Goal: Task Accomplishment & Management: Use online tool/utility

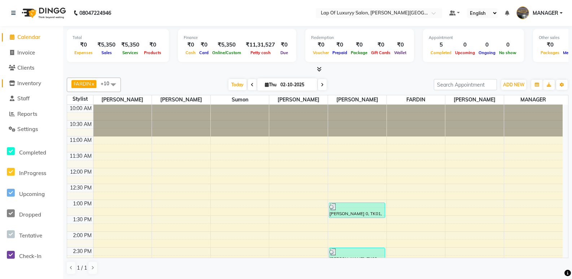
click at [40, 84] on span "Inventory" at bounding box center [29, 83] width 24 height 7
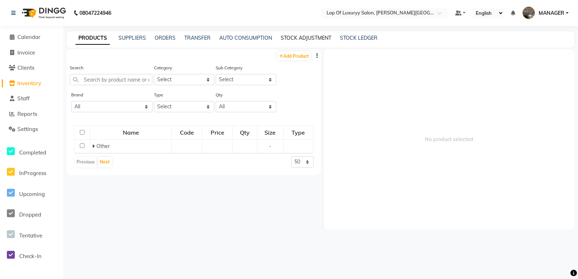
click at [298, 39] on link "STOCK ADJUSTMENT" at bounding box center [306, 38] width 51 height 6
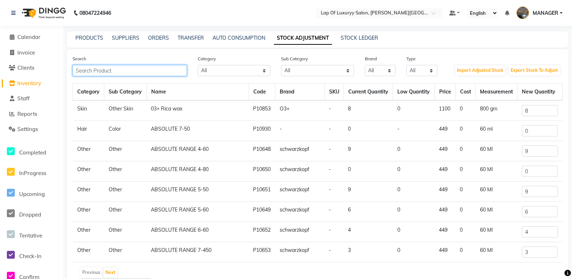
click at [144, 72] on input "text" at bounding box center [130, 70] width 114 height 11
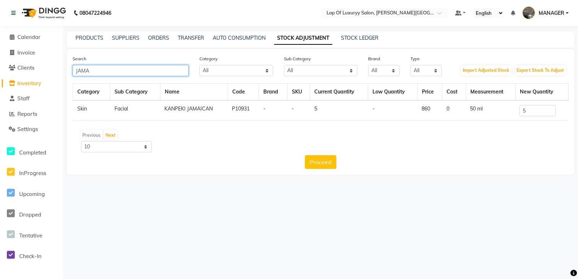
type input "JAMA"
click at [532, 114] on input "5" at bounding box center [537, 110] width 36 height 11
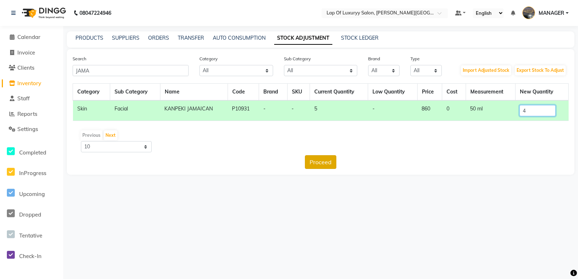
type input "4"
click at [322, 164] on button "Proceed" at bounding box center [320, 162] width 31 height 14
click at [343, 162] on button "Submit" at bounding box center [336, 162] width 29 height 14
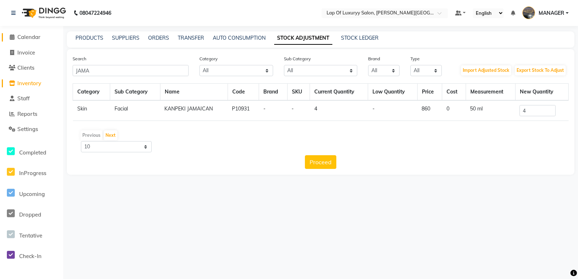
click at [8, 35] on span at bounding box center [11, 37] width 11 height 8
